Goal: Browse casually: Explore the website without a specific task or goal

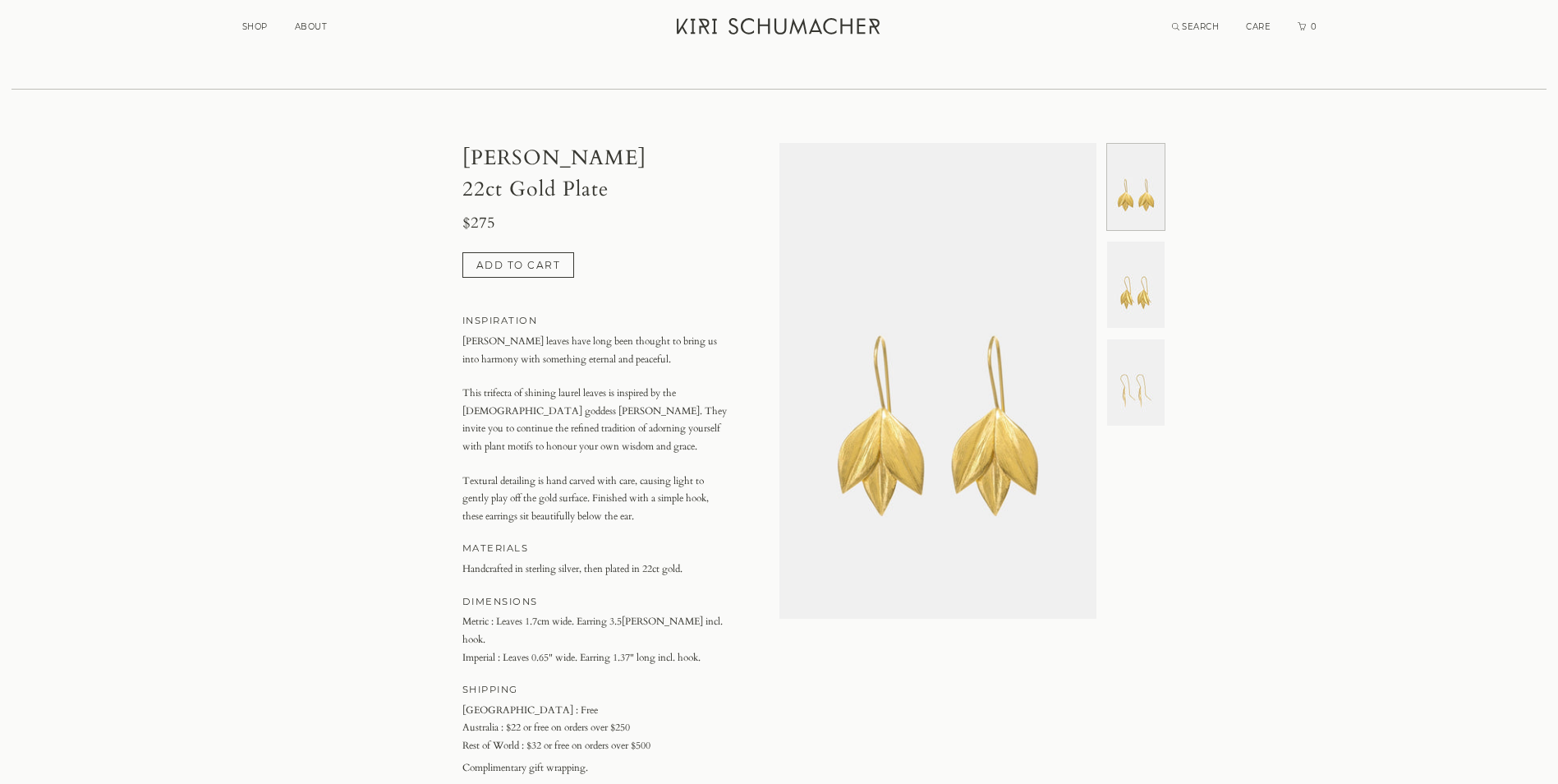
click at [797, 14] on link "Kiri Schumacher Home" at bounding box center [780, 28] width 226 height 41
click at [614, 511] on p "Textural detailing is hand carved with care, causing light to gently play off t…" at bounding box center [596, 499] width 266 height 53
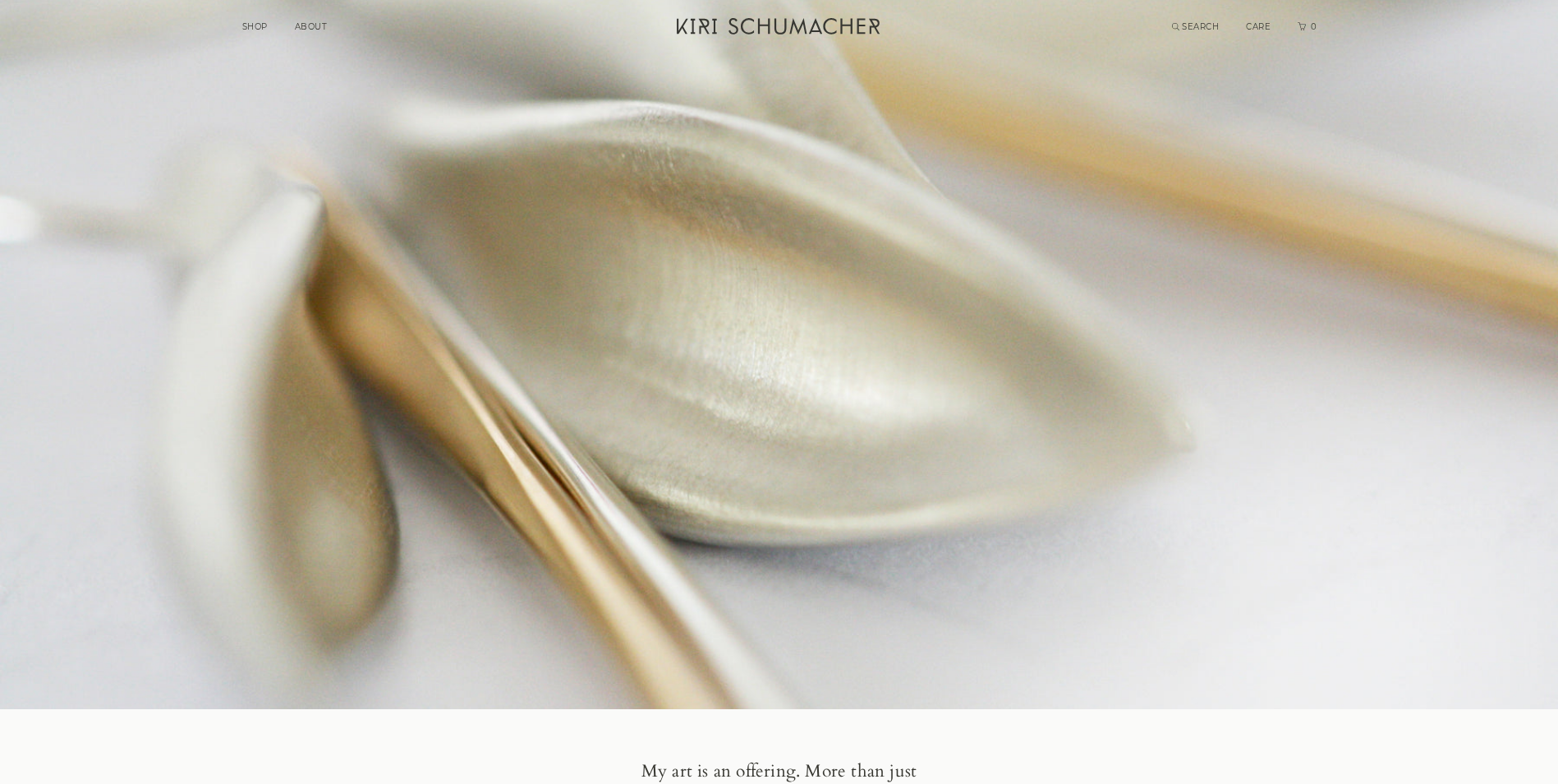
drag, startPoint x: 0, startPoint y: 0, endPoint x: 723, endPoint y: 146, distance: 737.6
click at [723, 146] on div at bounding box center [779, 354] width 1558 height 709
drag, startPoint x: 712, startPoint y: 19, endPoint x: 626, endPoint y: 90, distance: 111.5
click at [626, 90] on div at bounding box center [779, 354] width 1558 height 709
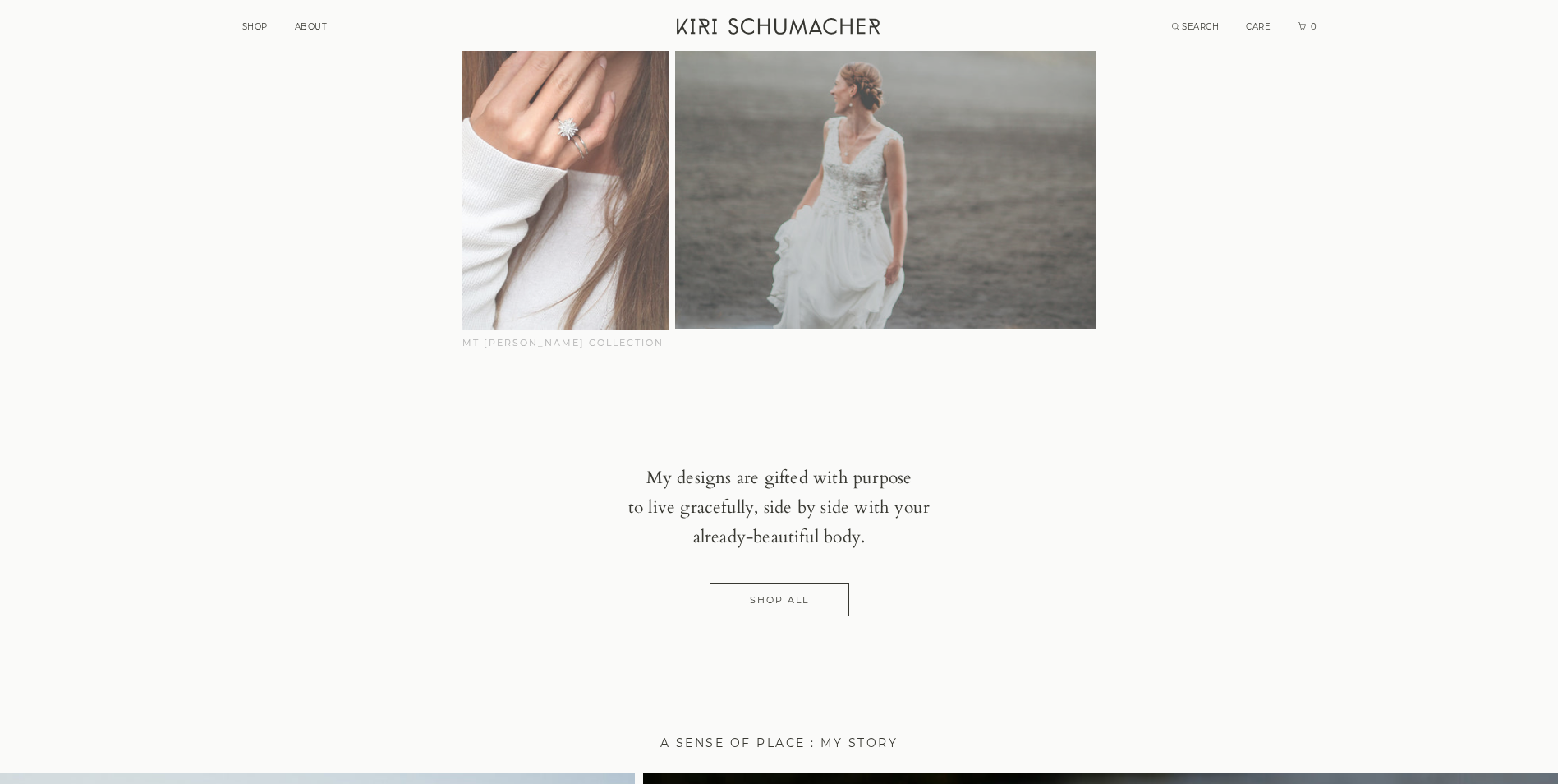
scroll to position [986, 0]
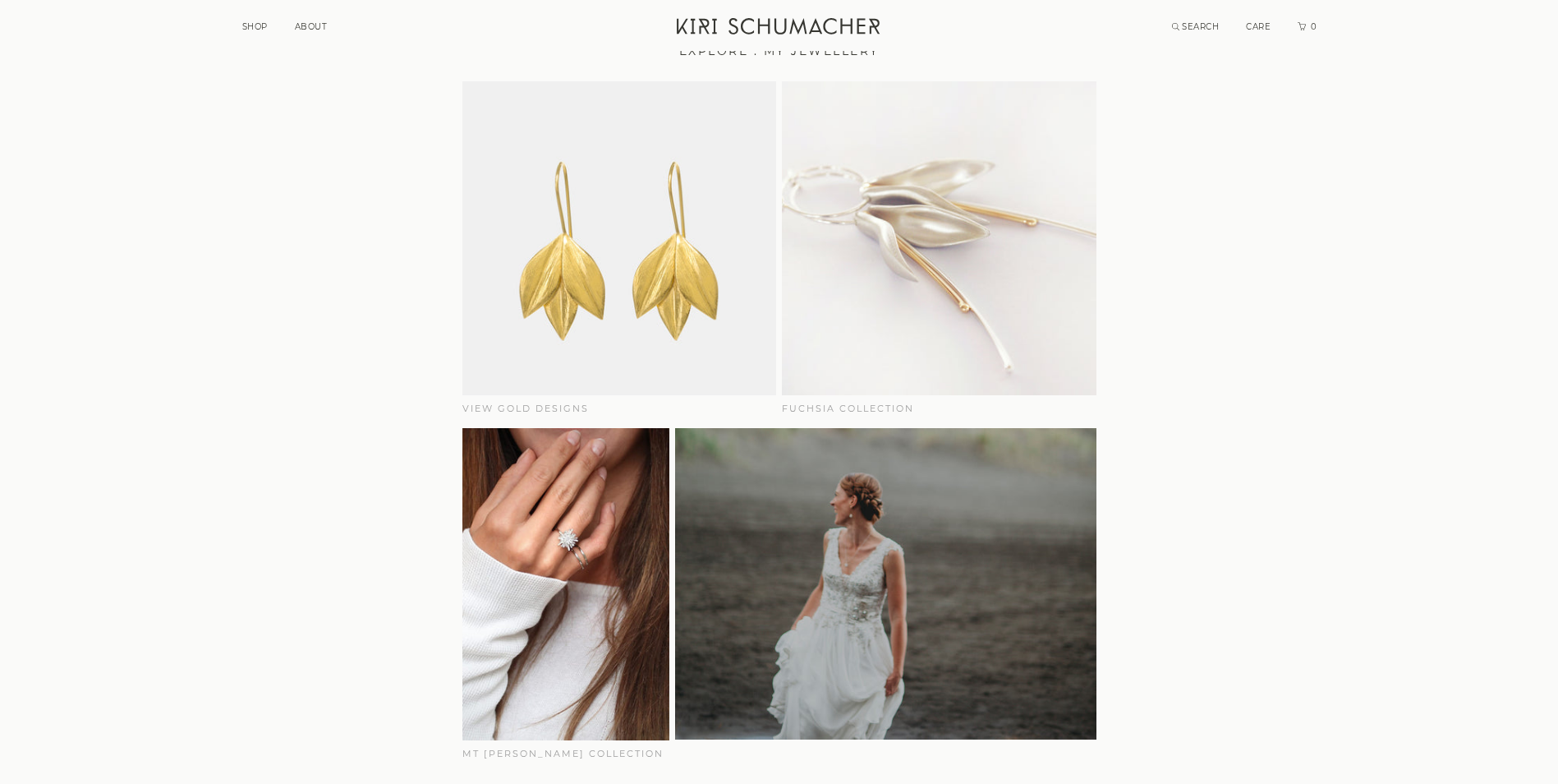
drag, startPoint x: 762, startPoint y: 28, endPoint x: 1185, endPoint y: 298, distance: 501.8
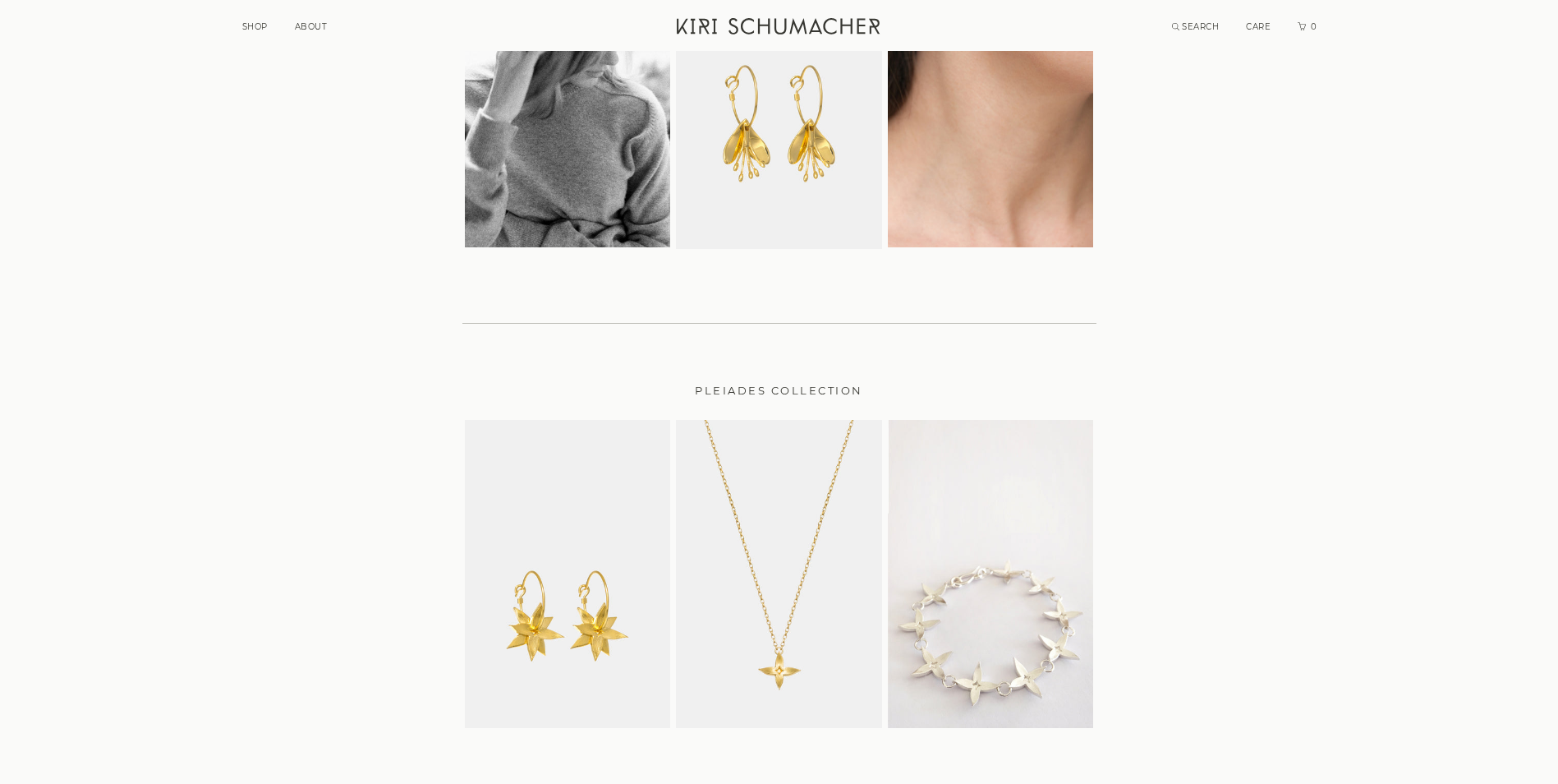
scroll to position [3697, 0]
